Goal: Task Accomplishment & Management: Manage account settings

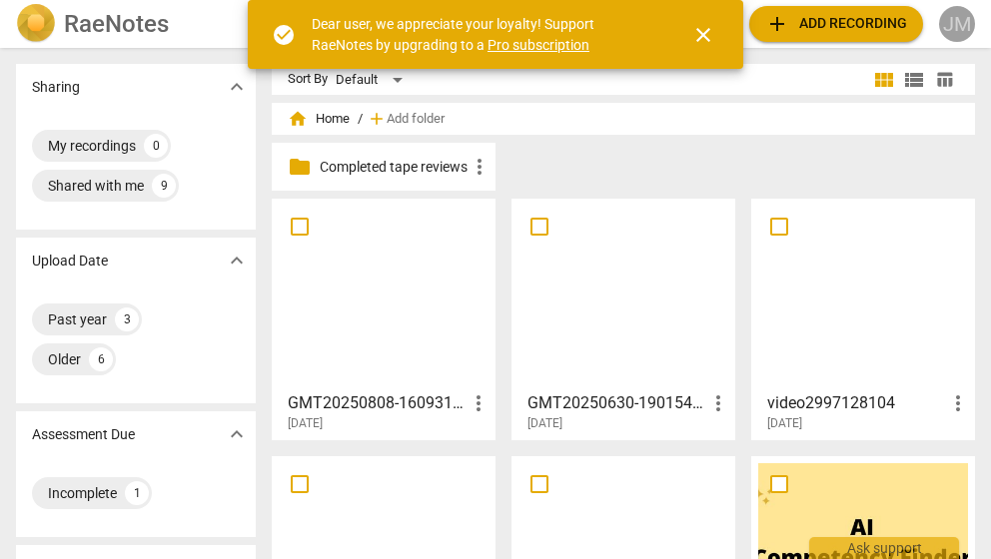
click at [963, 33] on div "JM" at bounding box center [957, 24] width 36 height 36
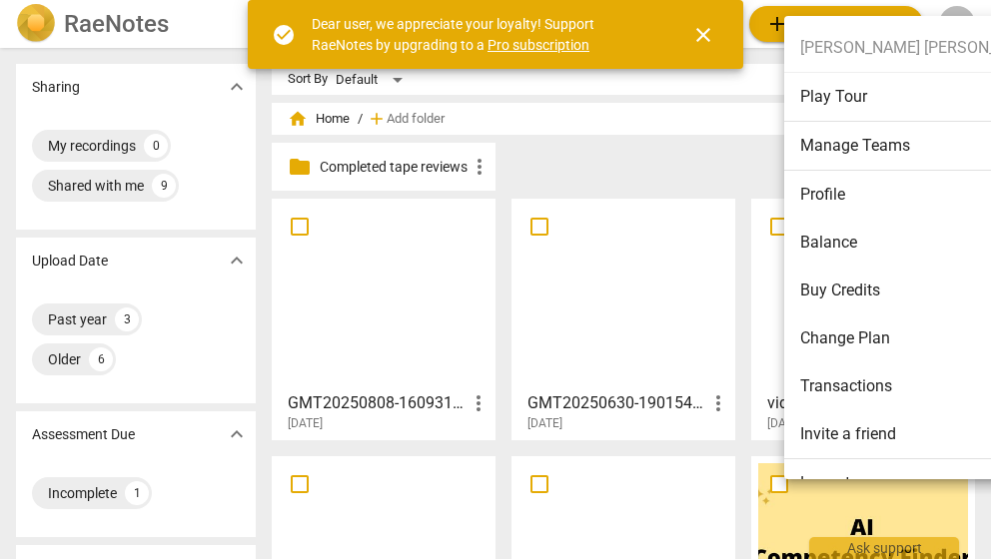
click at [831, 471] on li "Logout" at bounding box center [929, 483] width 290 height 48
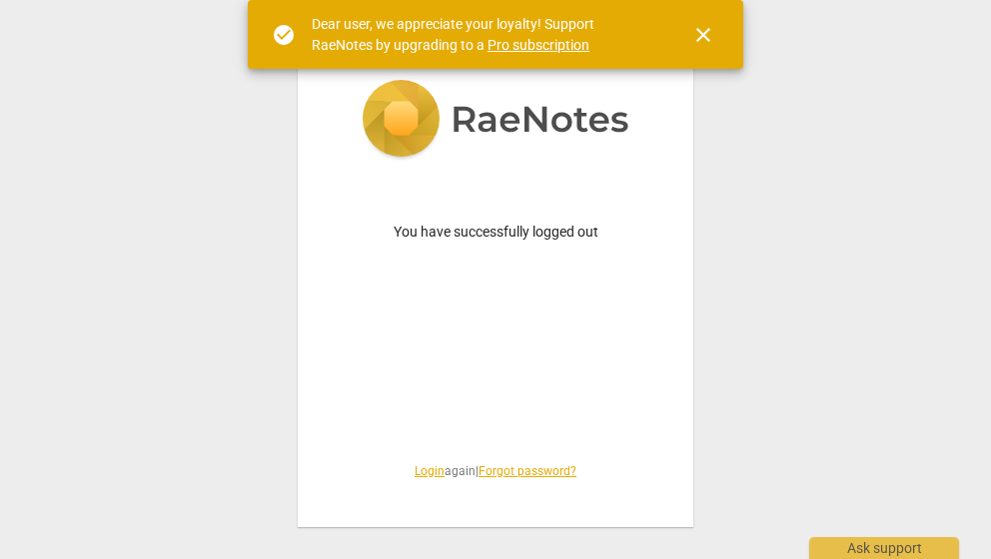
click at [422, 472] on link "Login" at bounding box center [430, 471] width 30 height 14
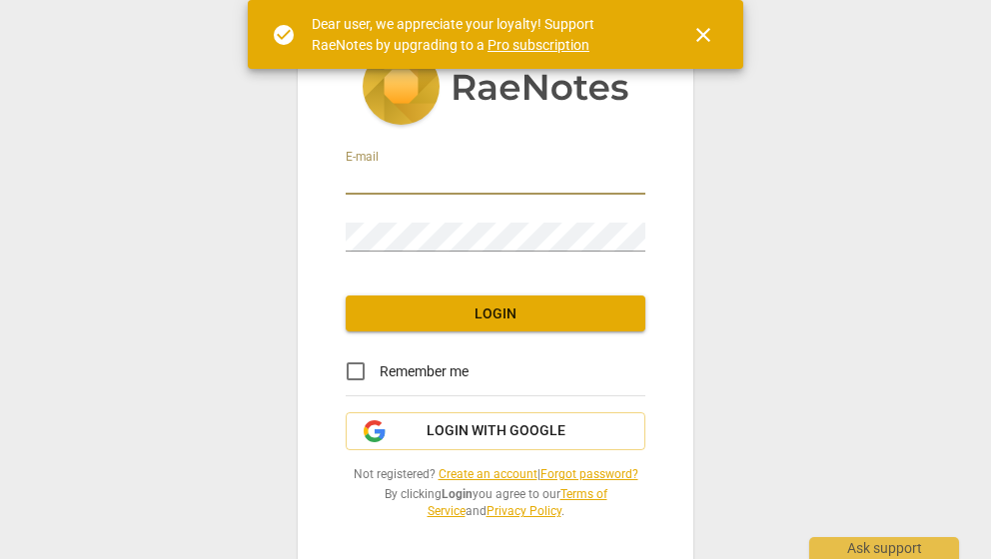
click at [452, 175] on input "email" at bounding box center [496, 180] width 300 height 29
type input "[PERSON_NAME][EMAIL_ADDRESS][DOMAIN_NAME]"
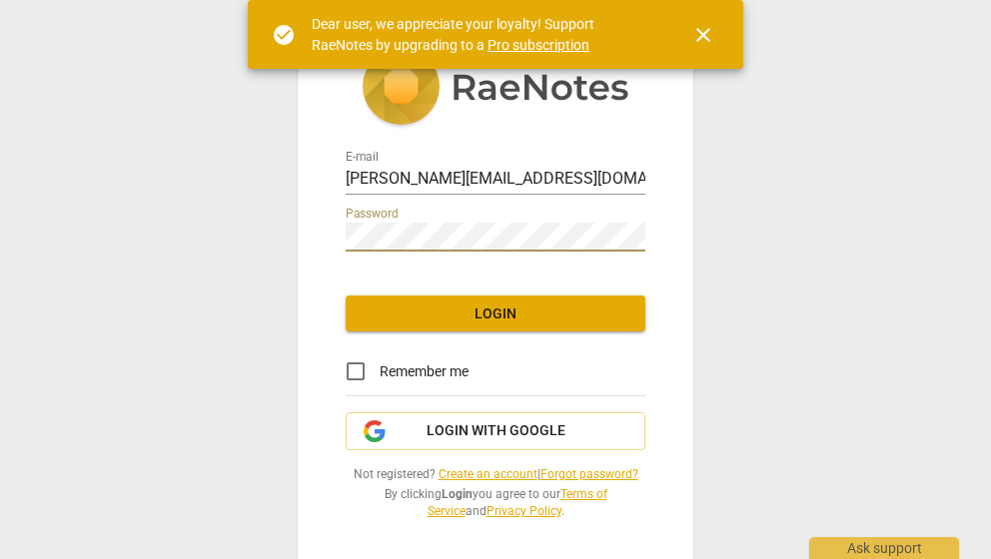
click at [458, 320] on span "Login" at bounding box center [496, 315] width 268 height 20
